Goal: Task Accomplishment & Management: Use online tool/utility

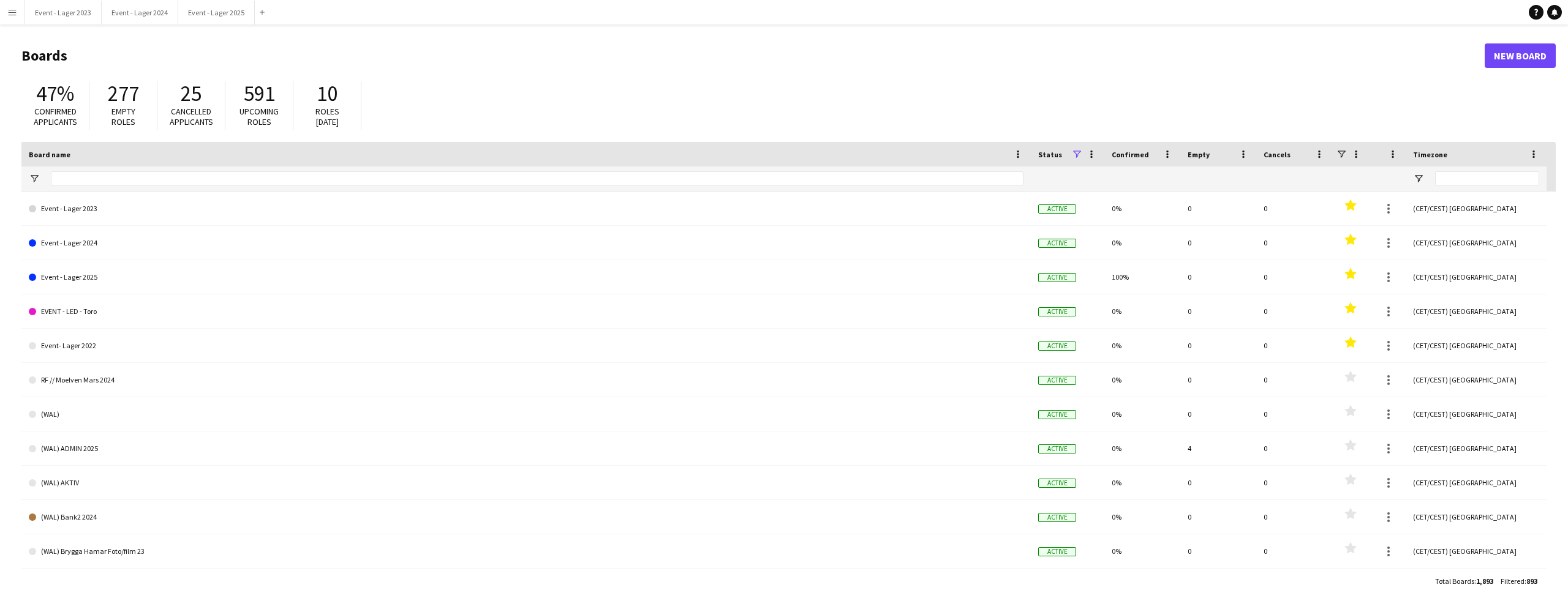
click at [12, 11] on app-icon "Menu" at bounding box center [12, 12] width 10 height 10
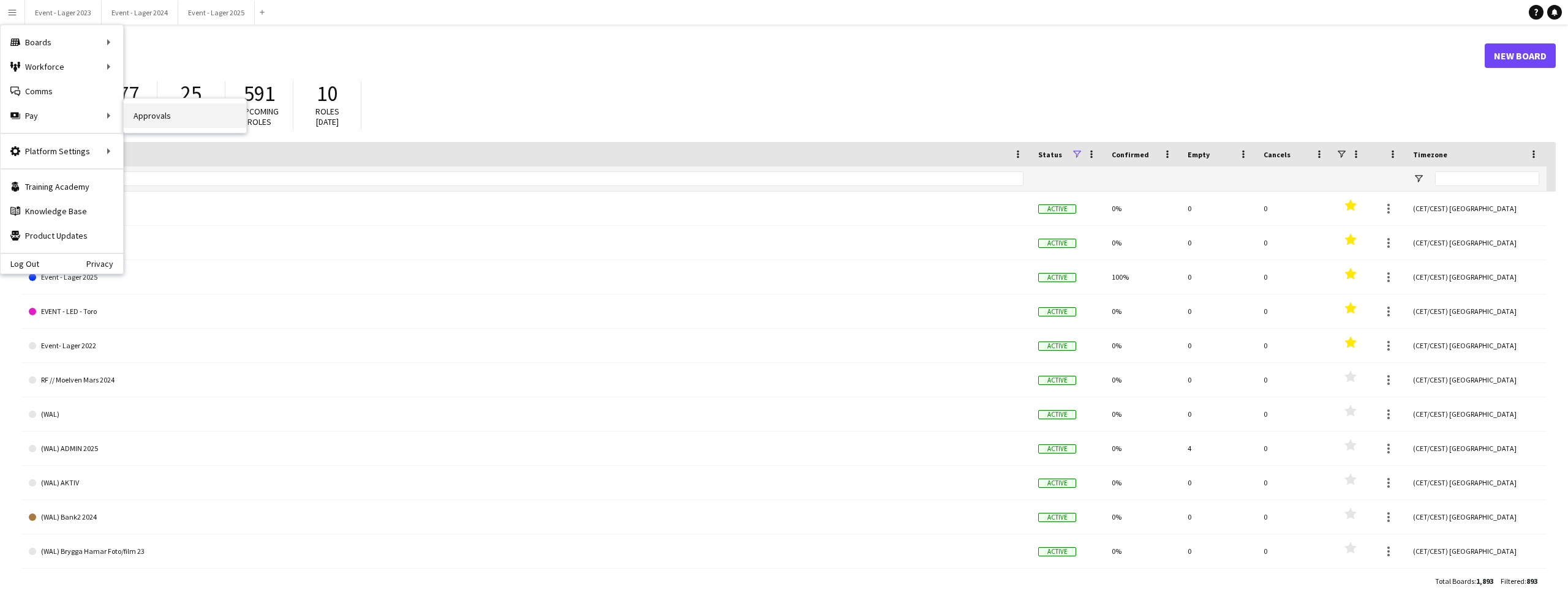
click at [148, 112] on link "Approvals" at bounding box center [185, 115] width 122 height 24
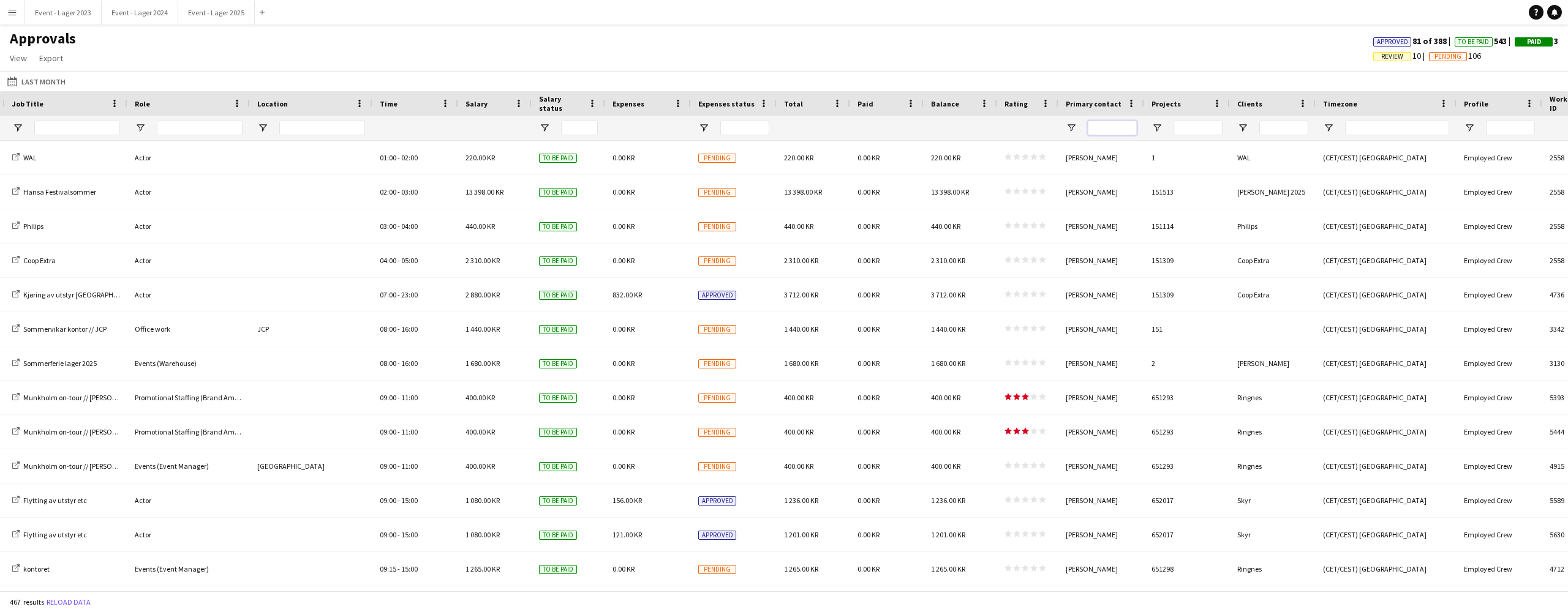
click at [1107, 126] on input "Primary contact Filter Input" at bounding box center [1112, 128] width 49 height 14
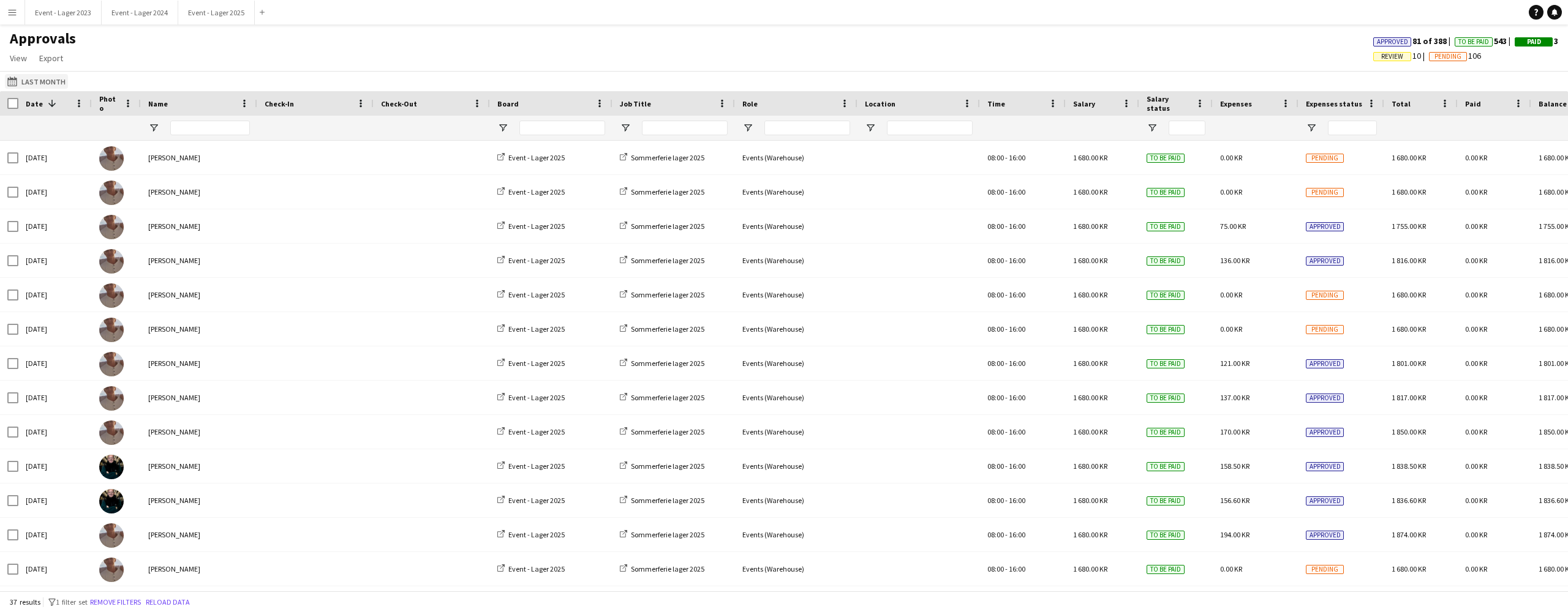
type input "*****"
click at [18, 81] on app-icon "Last Month" at bounding box center [14, 81] width 14 height 10
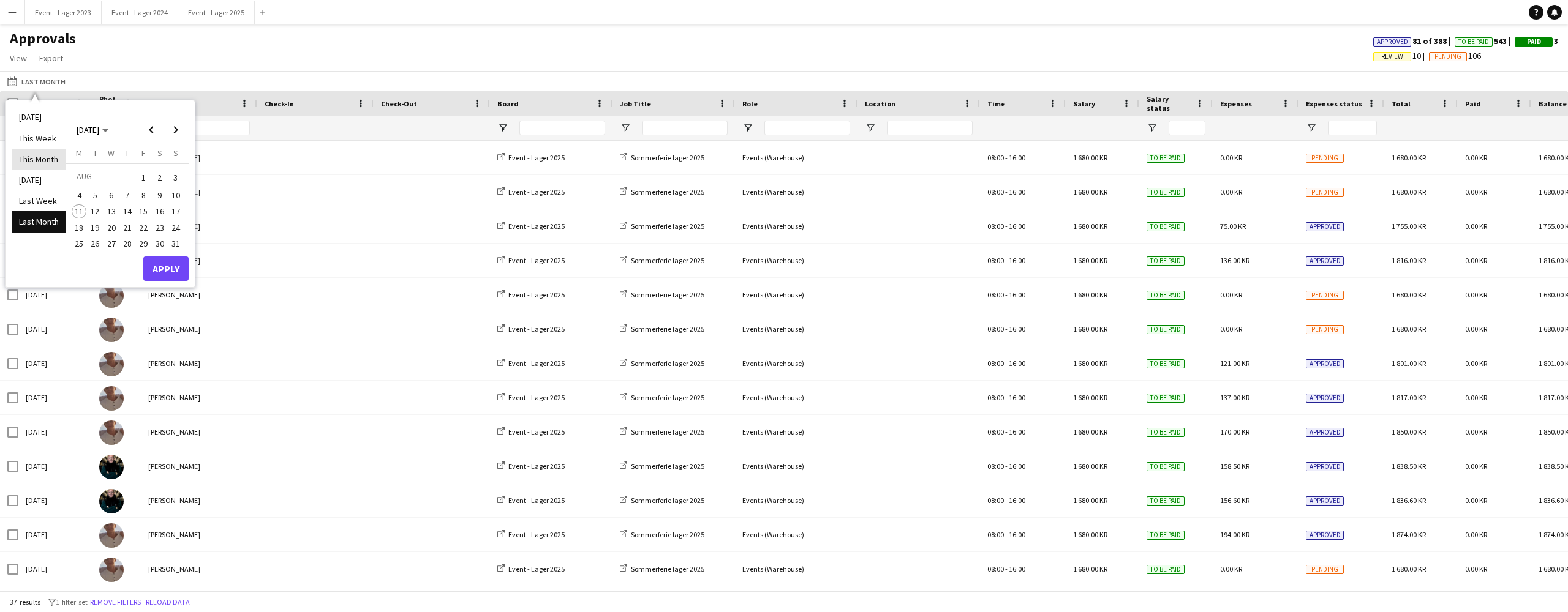
click at [35, 157] on li "This Month" at bounding box center [39, 159] width 54 height 21
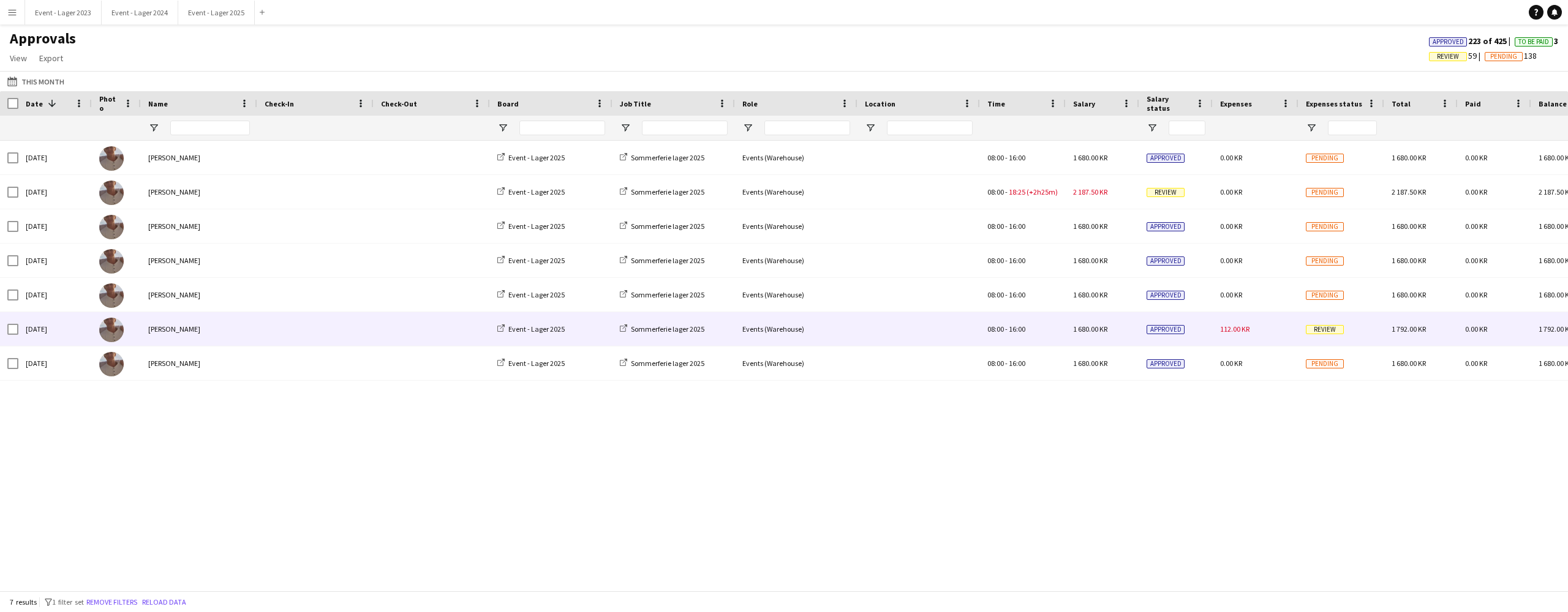
click at [1323, 331] on span "Review" at bounding box center [1324, 330] width 38 height 9
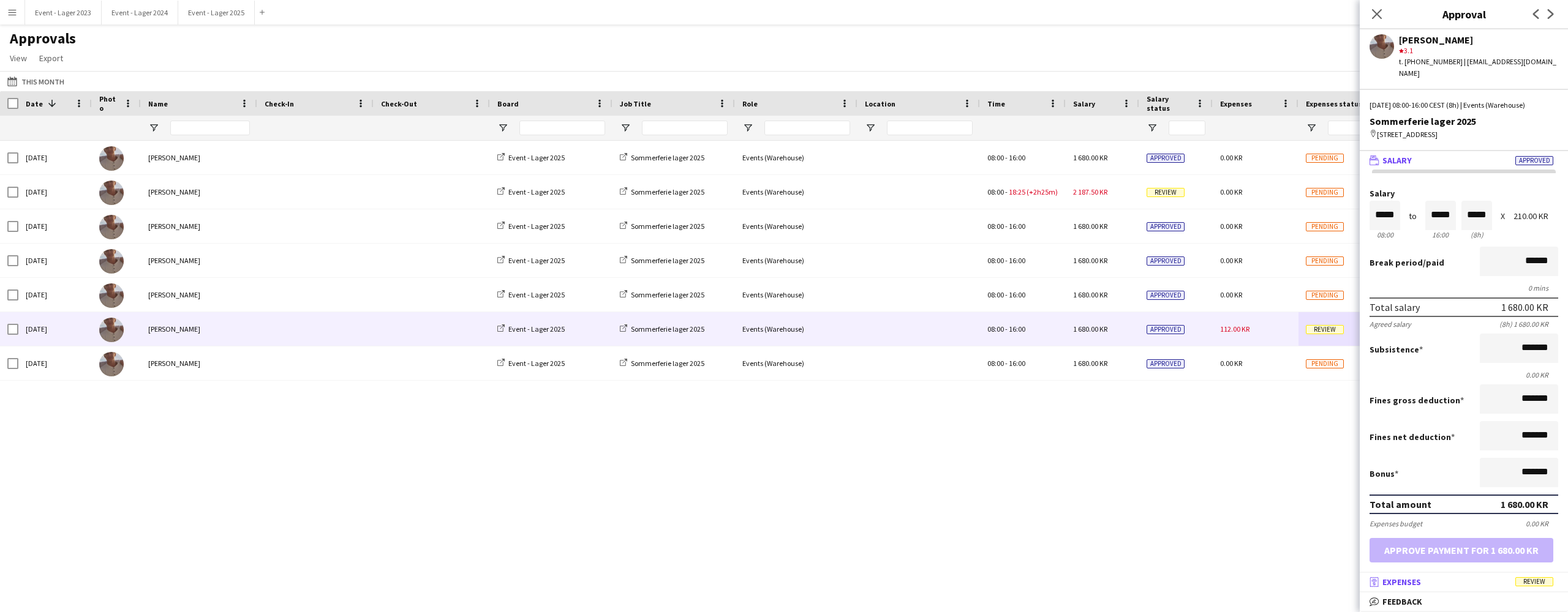
click at [1459, 580] on mat-panel-title "receipt Expenses Review" at bounding box center [1461, 582] width 204 height 11
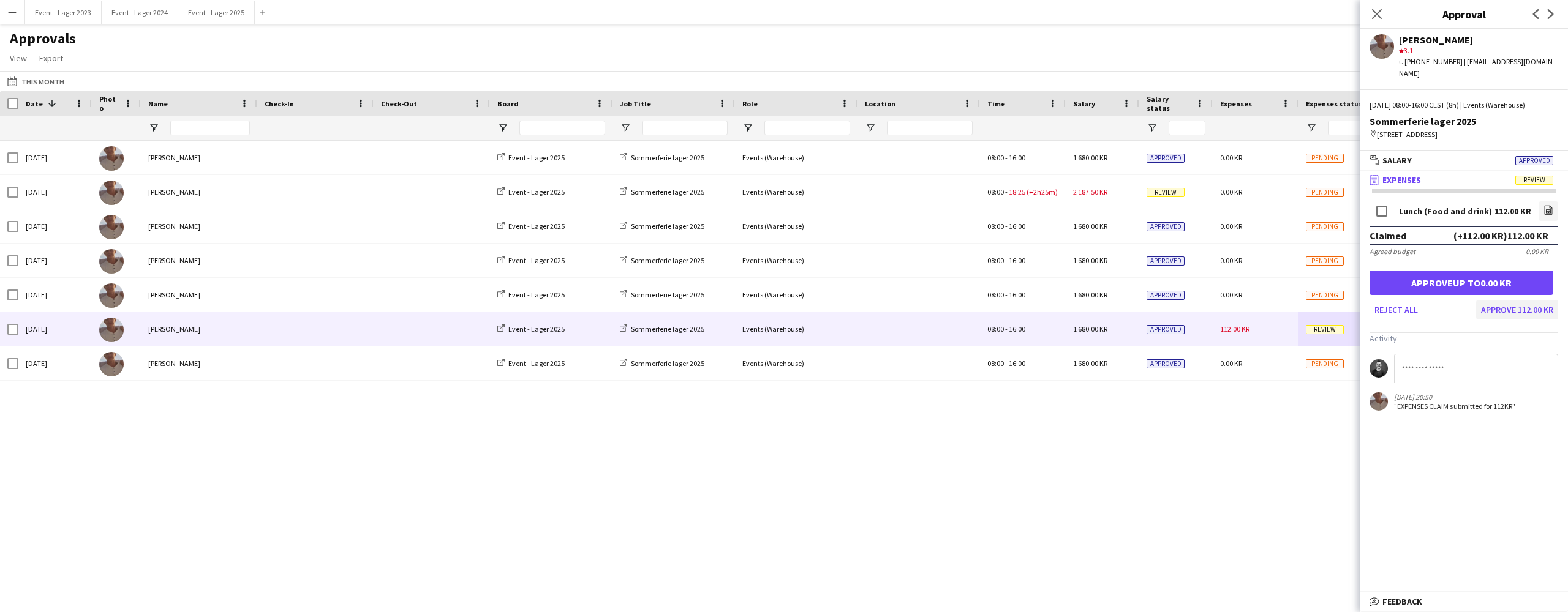
click at [1512, 300] on button "Approve 112.00 KR" at bounding box center [1516, 310] width 82 height 20
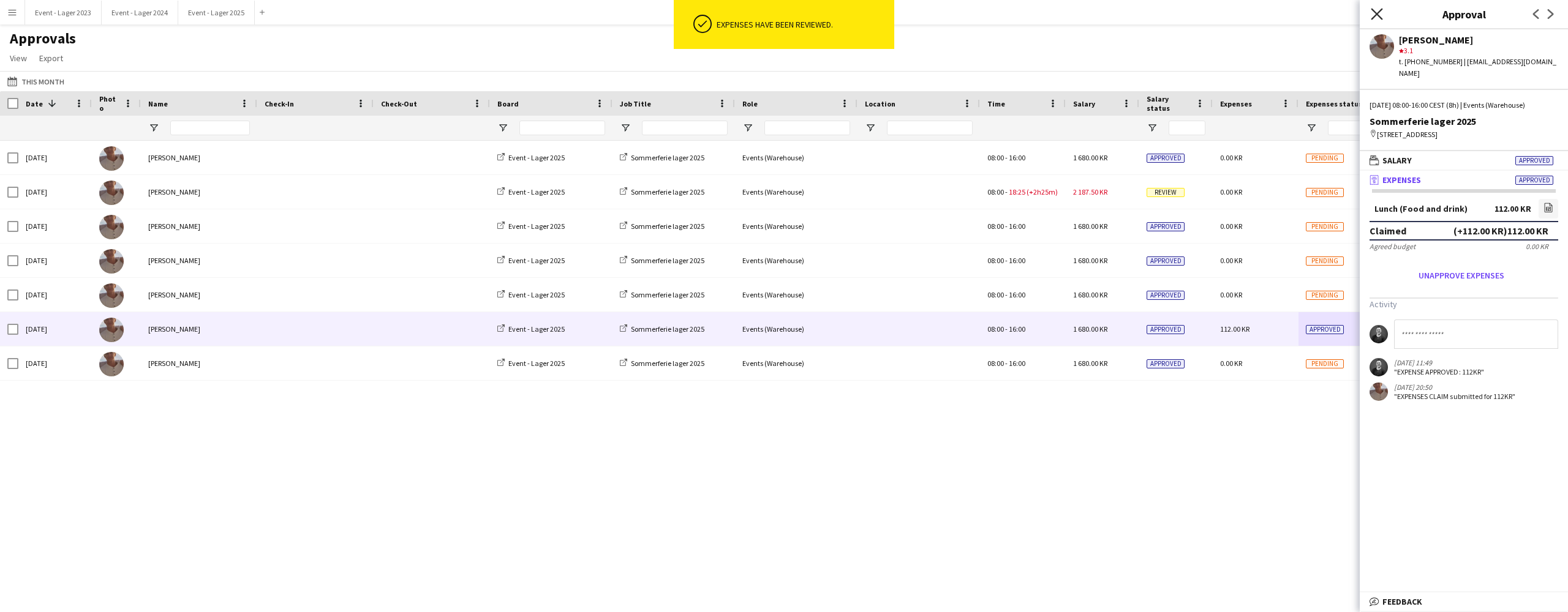
click at [1377, 11] on icon "Close pop-in" at bounding box center [1376, 14] width 12 height 12
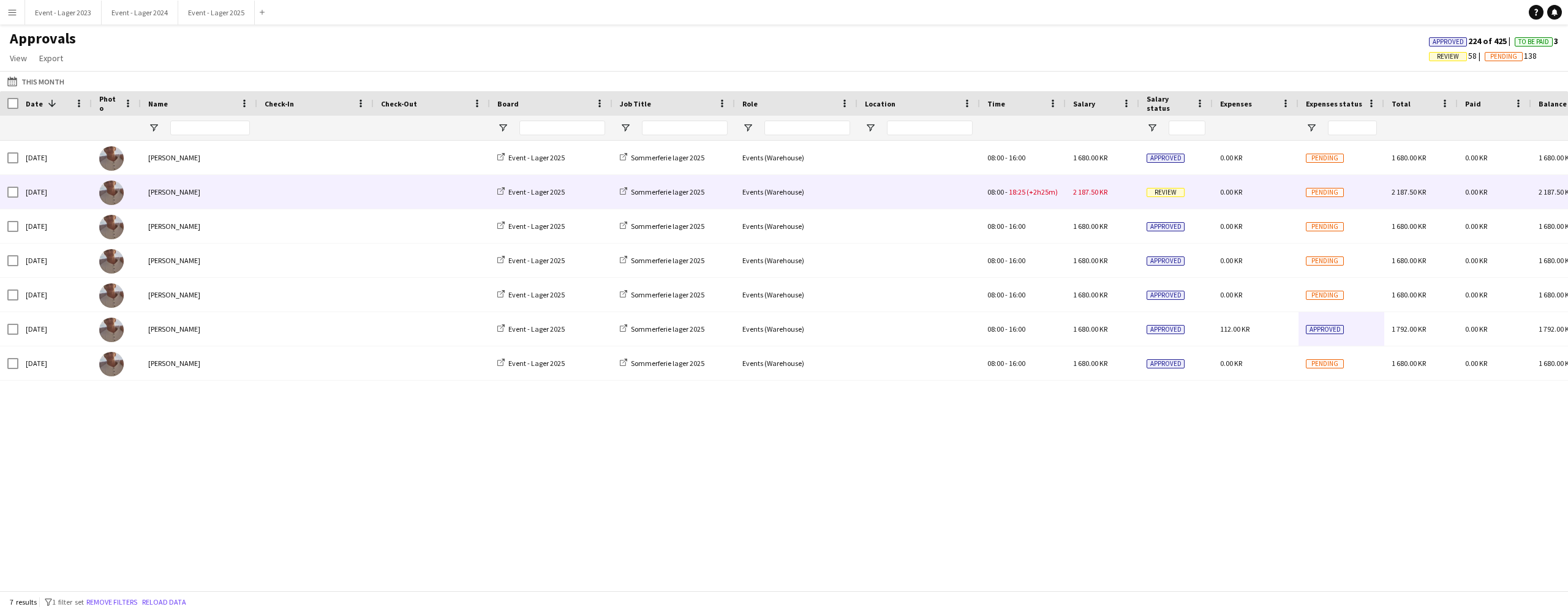
click at [1164, 193] on span "Review" at bounding box center [1165, 192] width 38 height 9
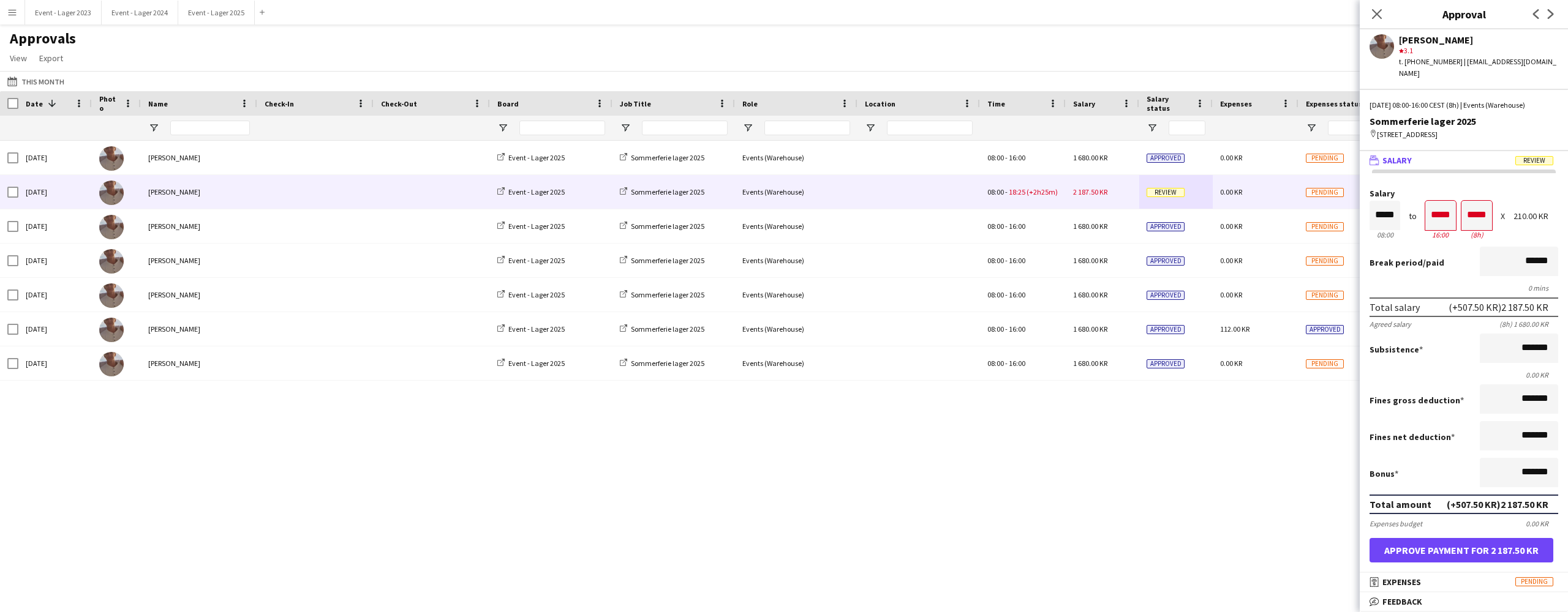
click at [1474, 546] on button "Approve payment for 2 187.50 KR" at bounding box center [1461, 550] width 184 height 24
click at [1378, 9] on icon "Close pop-in" at bounding box center [1376, 14] width 12 height 12
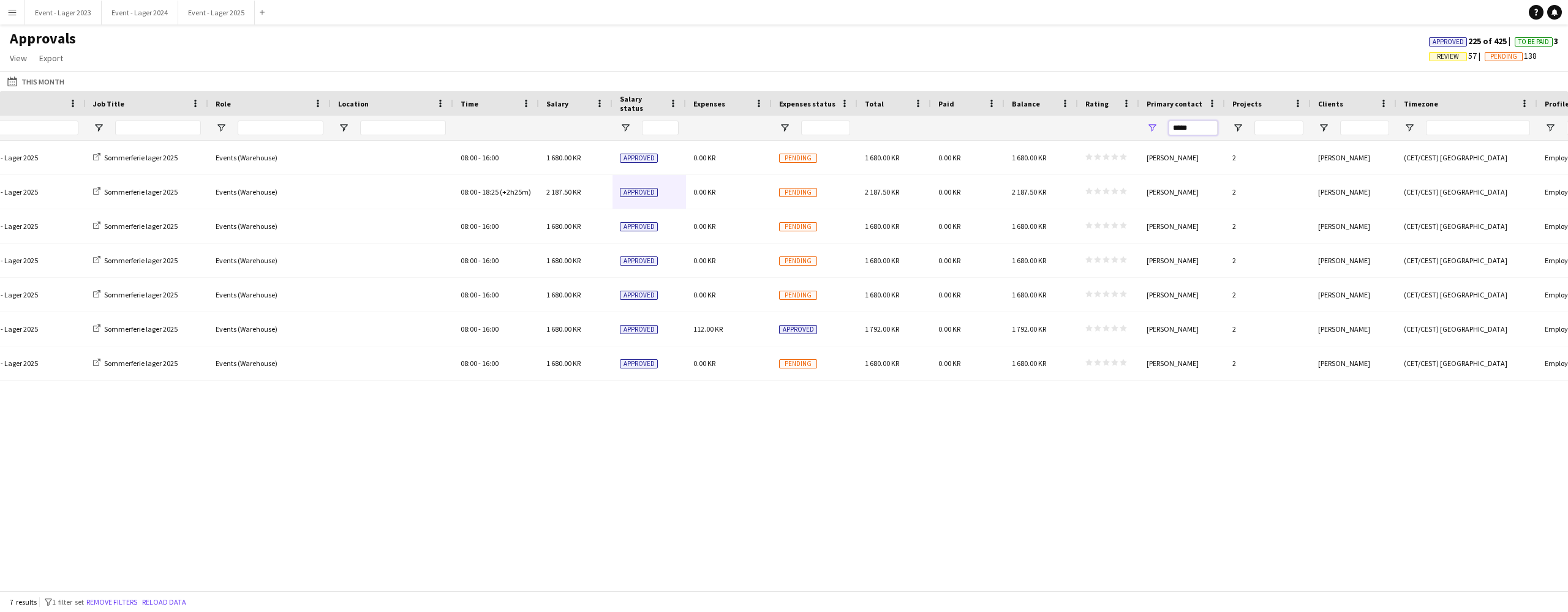
click at [1201, 126] on input "*****" at bounding box center [1193, 128] width 49 height 14
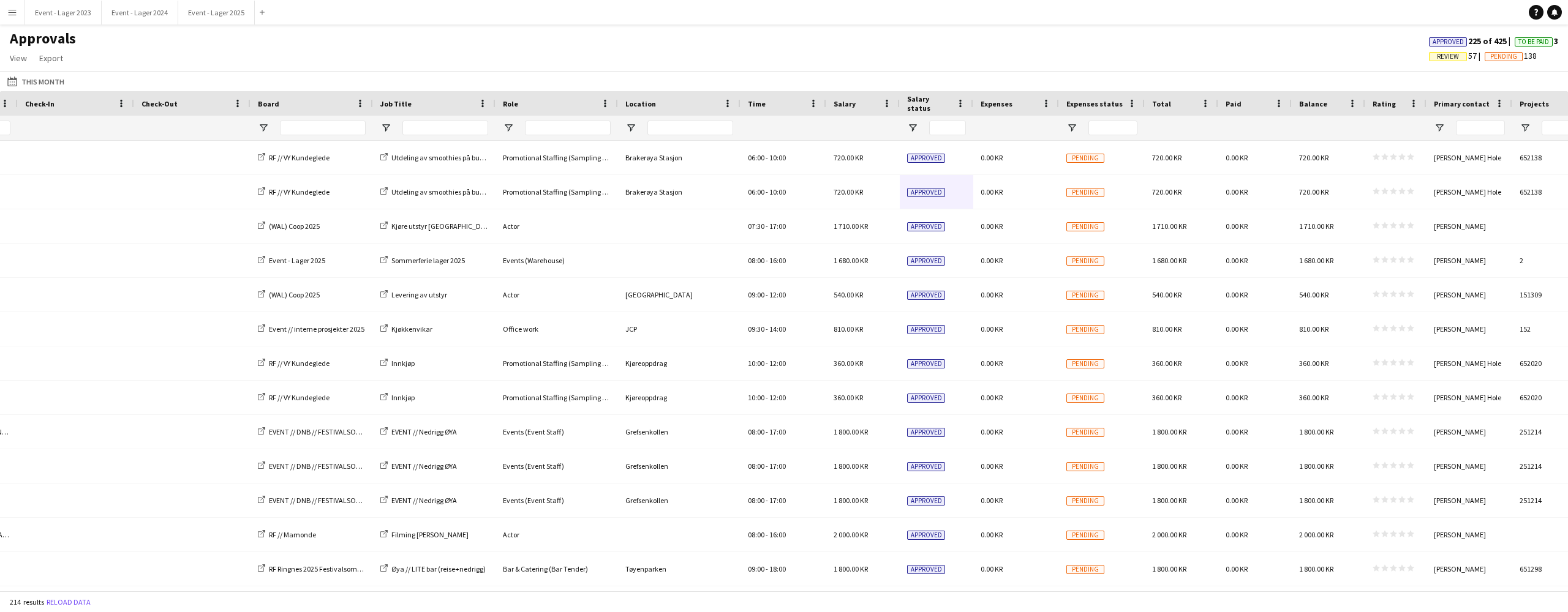
click at [12, 8] on app-icon "Menu" at bounding box center [12, 12] width 10 height 10
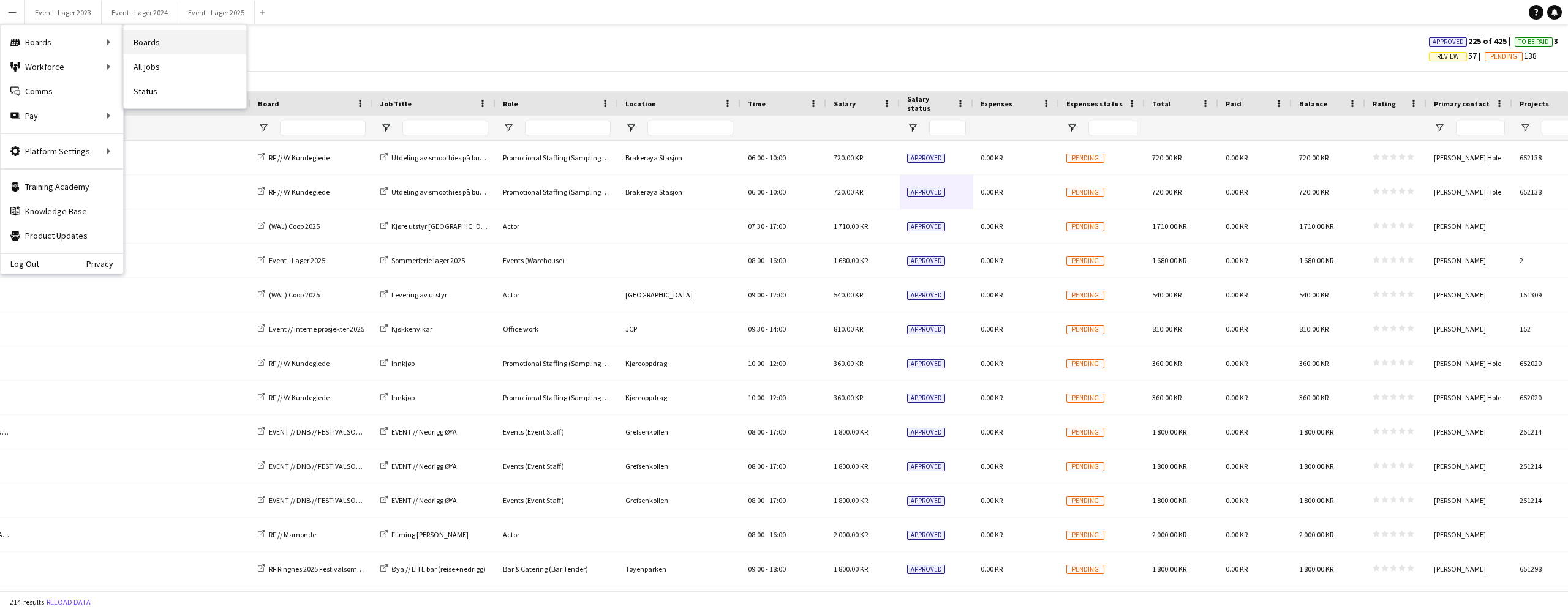
click at [150, 39] on link "Boards" at bounding box center [185, 42] width 122 height 24
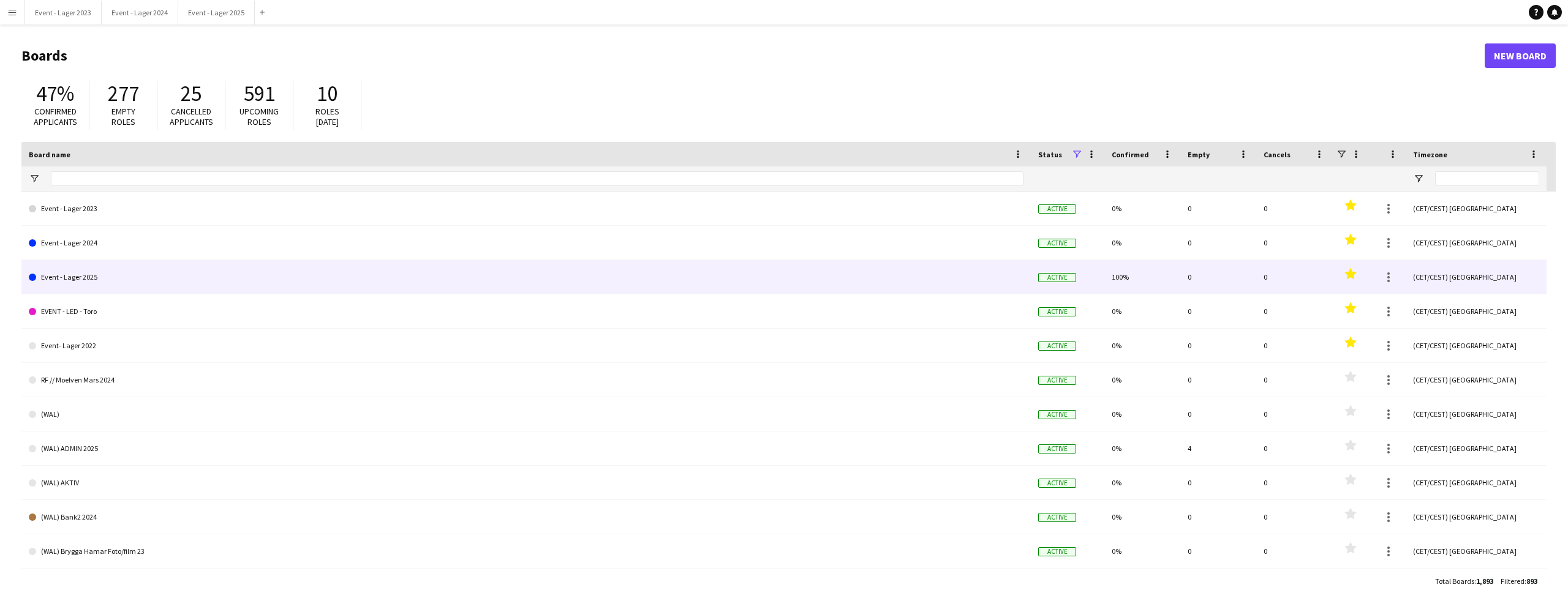
click at [102, 276] on link "Event - Lager 2025" at bounding box center [526, 278] width 994 height 34
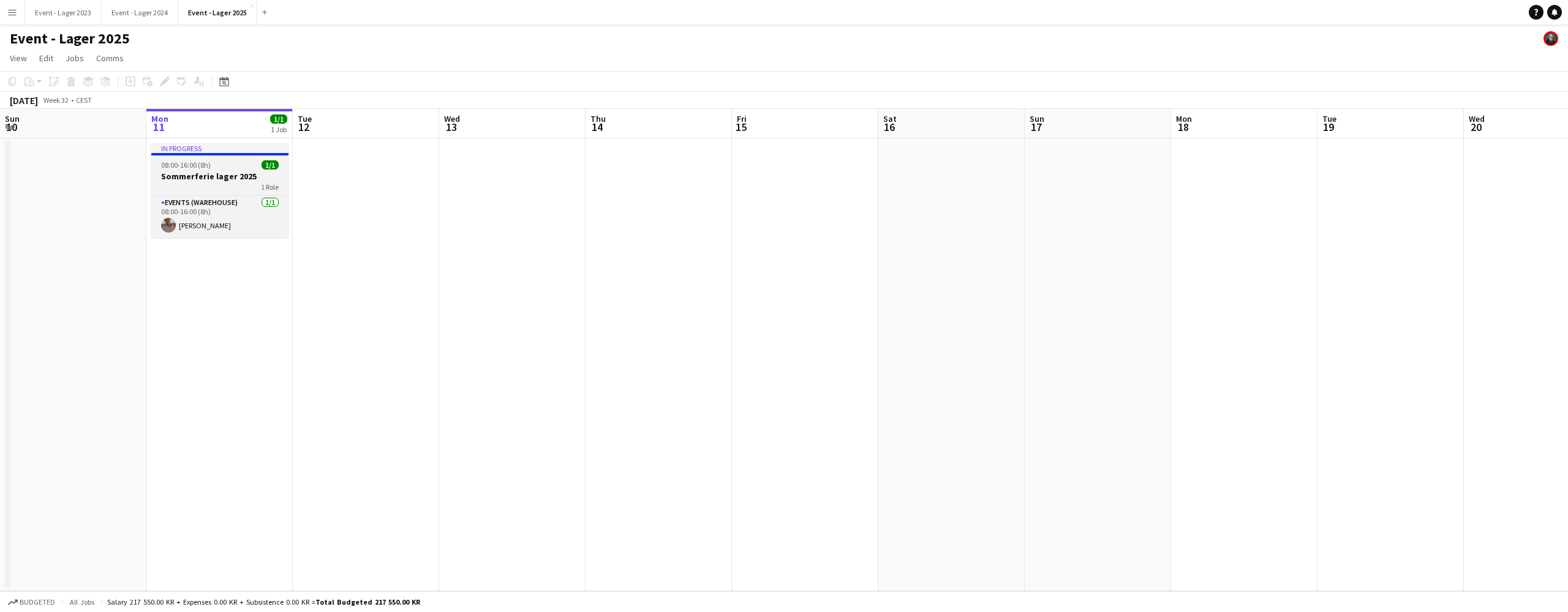
click at [207, 166] on span "08:00-16:00 (8h)" at bounding box center [186, 165] width 50 height 9
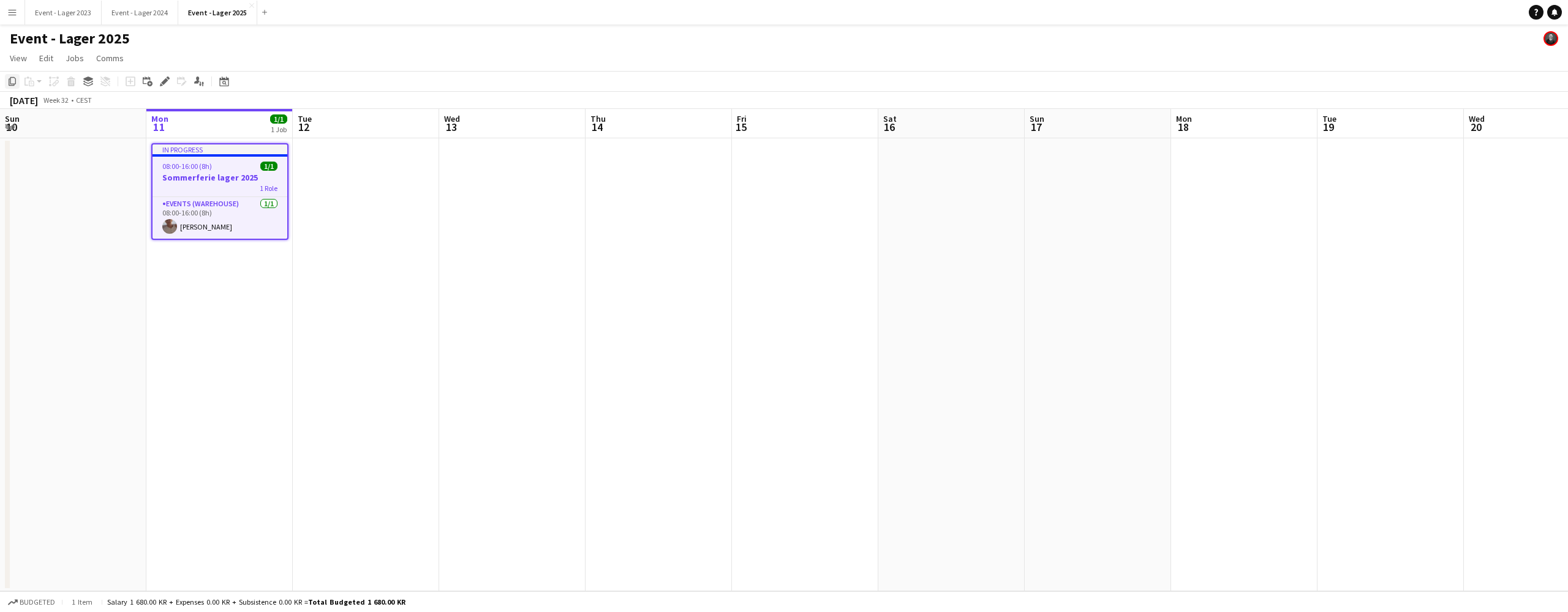
click at [11, 77] on icon at bounding box center [12, 81] width 7 height 9
click at [342, 156] on app-date-cell at bounding box center [366, 365] width 147 height 453
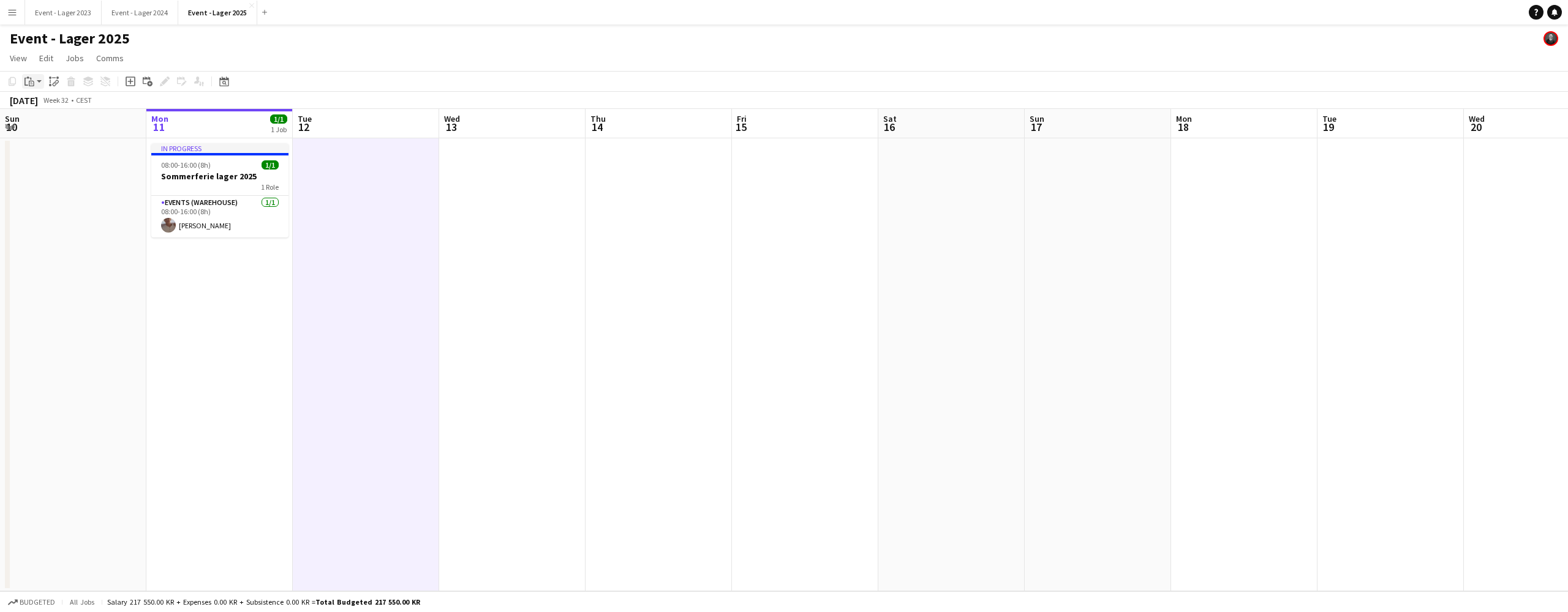
click at [38, 81] on app-action-btn "Paste" at bounding box center [33, 81] width 22 height 14
click at [58, 126] on link "Paste with crew Command Shift V" at bounding box center [81, 125] width 97 height 11
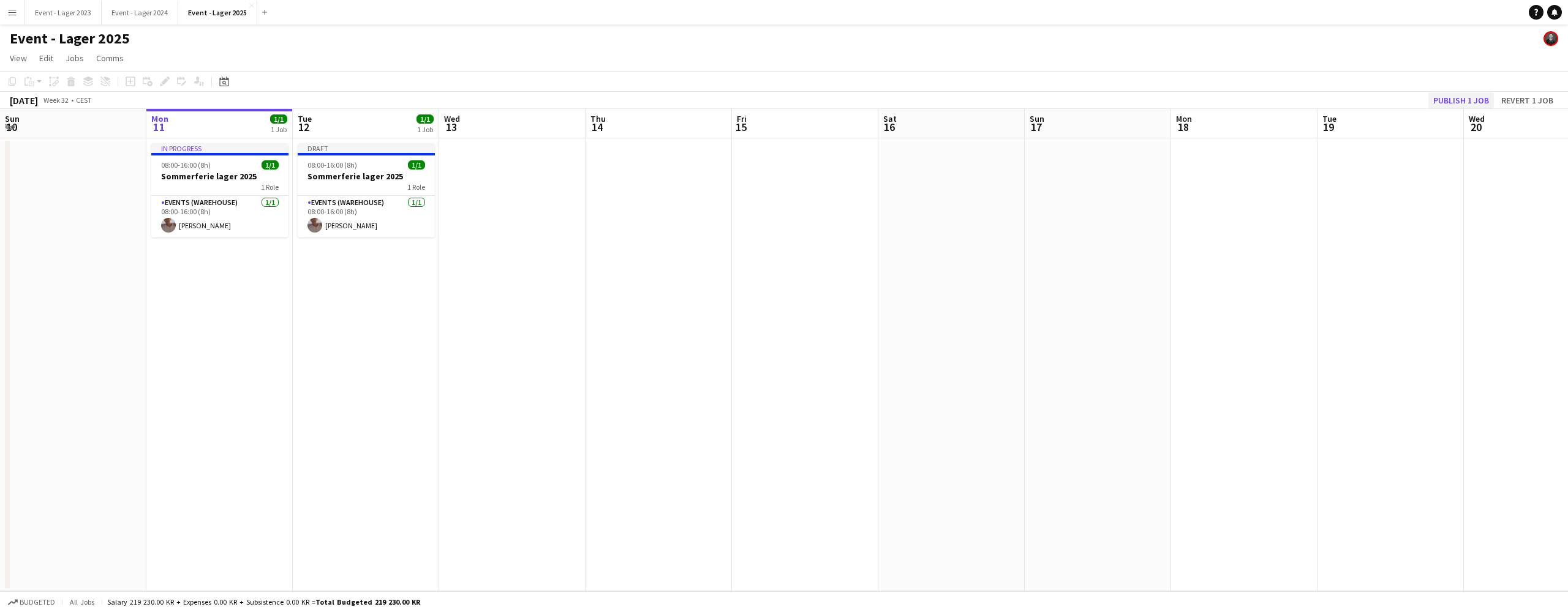
click at [1457, 99] on button "Publish 1 job" at bounding box center [1461, 100] width 65 height 16
